Goal: Navigation & Orientation: Find specific page/section

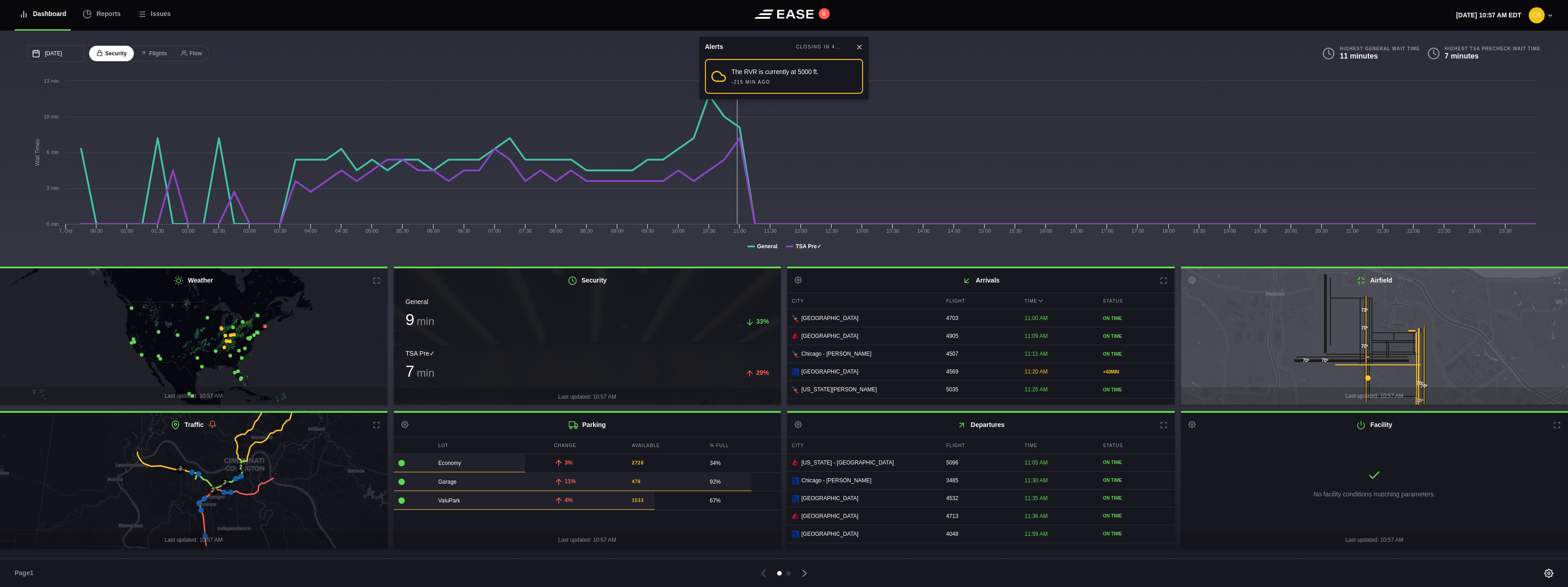
click at [201, 512] on icon at bounding box center [201, 510] width 5 height 5
click at [198, 507] on icon at bounding box center [194, 480] width 468 height 166
click at [197, 505] on icon at bounding box center [199, 502] width 5 height 5
click at [207, 499] on icon at bounding box center [204, 498] width 5 height 5
click at [199, 504] on icon at bounding box center [199, 502] width 5 height 5
